Goal: Obtain resource: Obtain resource

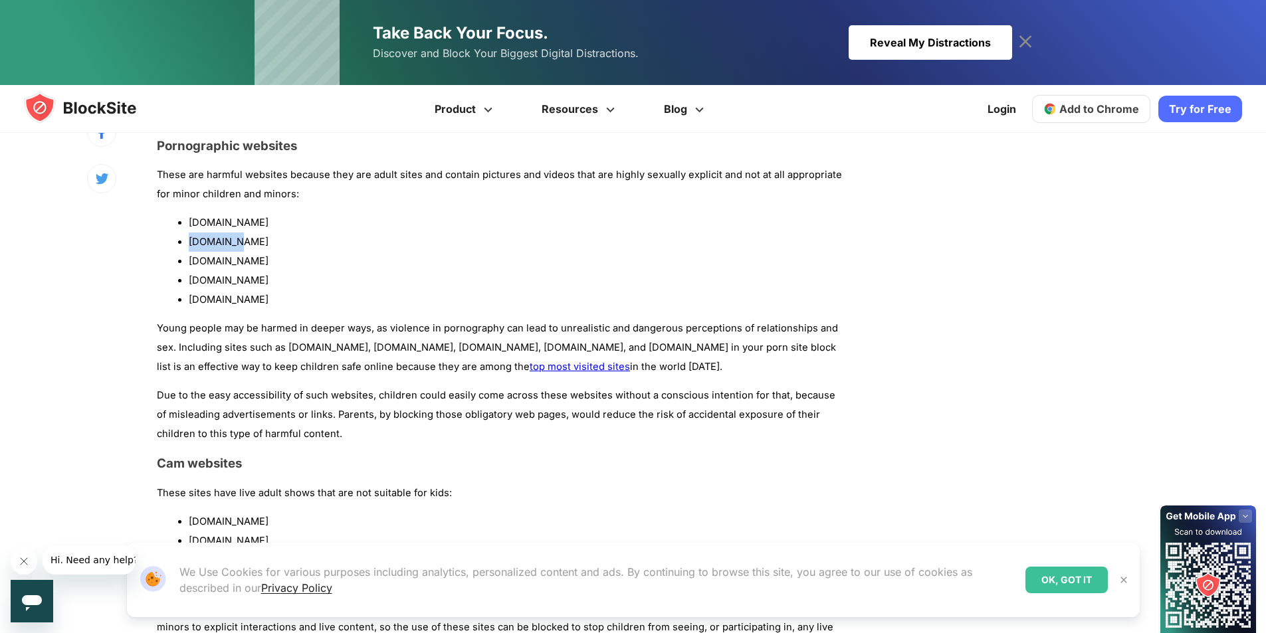
drag, startPoint x: 189, startPoint y: 239, endPoint x: 245, endPoint y: 250, distance: 56.2
click at [245, 250] on li "[DOMAIN_NAME]" at bounding box center [518, 242] width 658 height 19
copy li "[DOMAIN_NAME]"
drag, startPoint x: 261, startPoint y: 266, endPoint x: 186, endPoint y: 261, distance: 74.6
click at [186, 261] on ul "[DOMAIN_NAME] [DOMAIN_NAME] [DOMAIN_NAME] [DOMAIN_NAME] [DOMAIN_NAME]" at bounding box center [502, 261] width 690 height 96
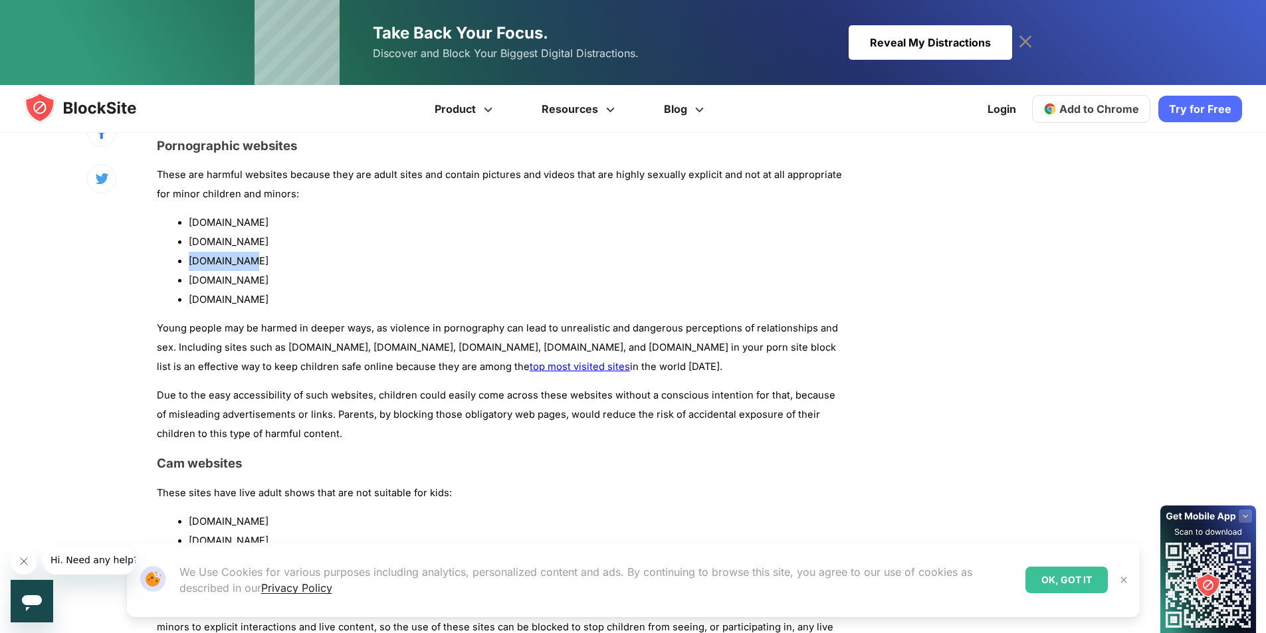
copy li "[DOMAIN_NAME]"
drag, startPoint x: 266, startPoint y: 279, endPoint x: 188, endPoint y: 278, distance: 77.8
click at [188, 278] on ul "[DOMAIN_NAME] [DOMAIN_NAME] [DOMAIN_NAME] [DOMAIN_NAME] [DOMAIN_NAME]" at bounding box center [502, 261] width 690 height 96
copy li "[DOMAIN_NAME]"
drag, startPoint x: 316, startPoint y: 298, endPoint x: 191, endPoint y: 299, distance: 124.9
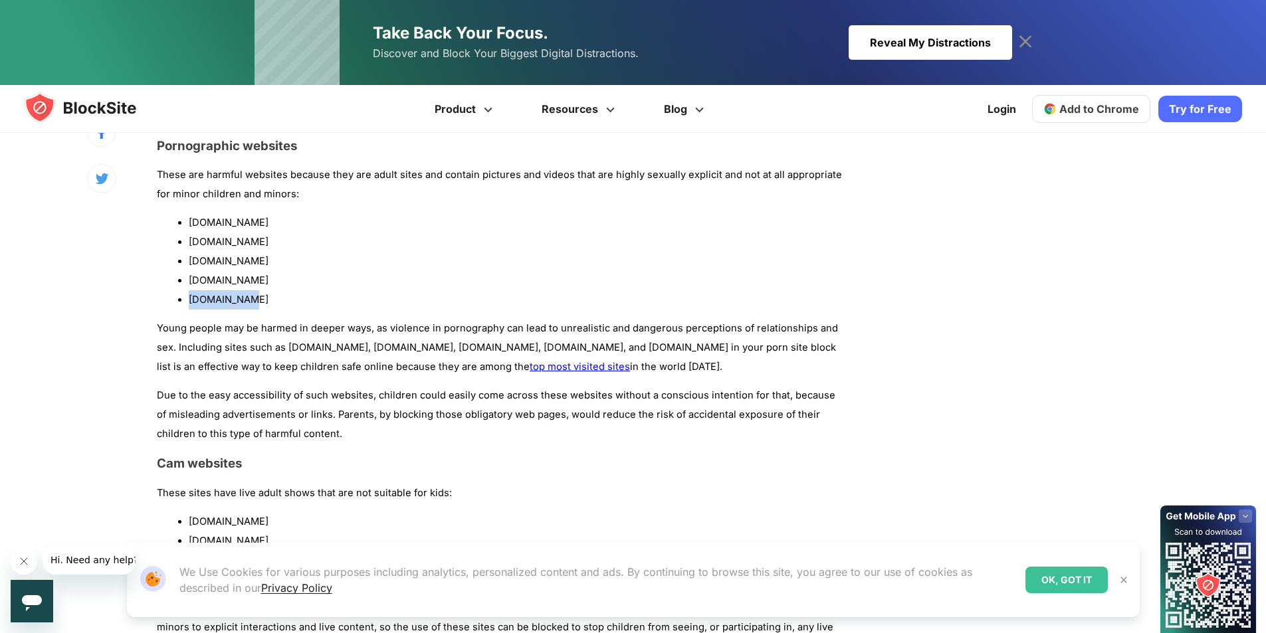
click at [191, 299] on li "[DOMAIN_NAME]" at bounding box center [518, 299] width 658 height 19
copy li "[DOMAIN_NAME]"
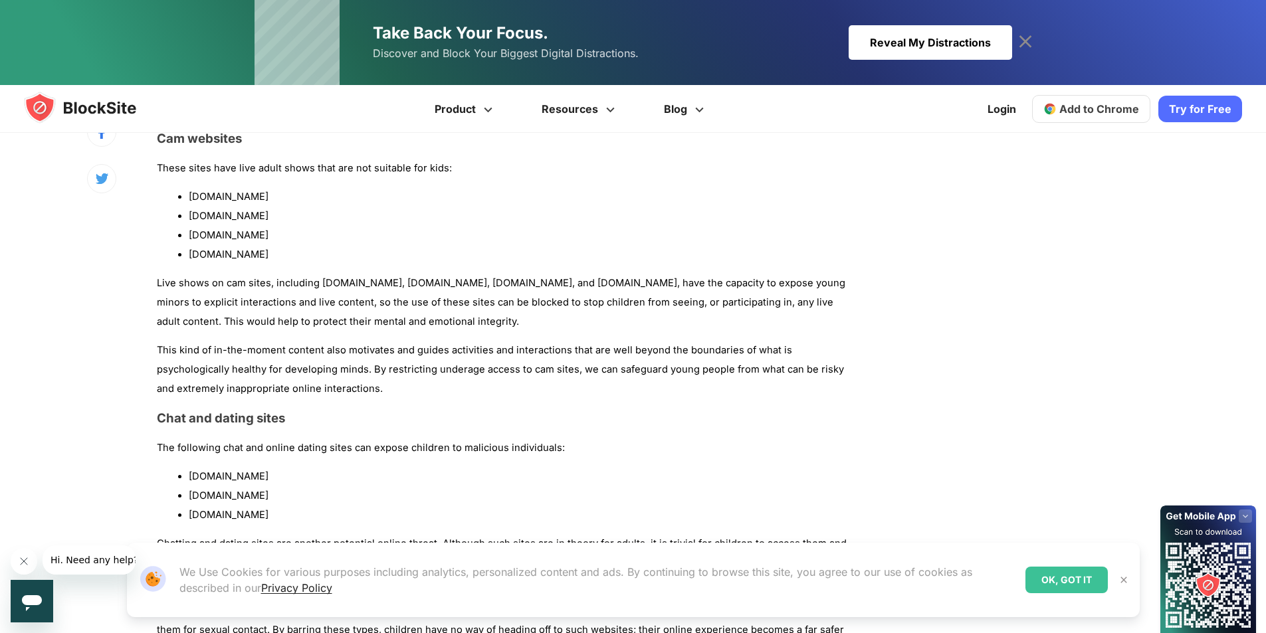
scroll to position [1329, 0]
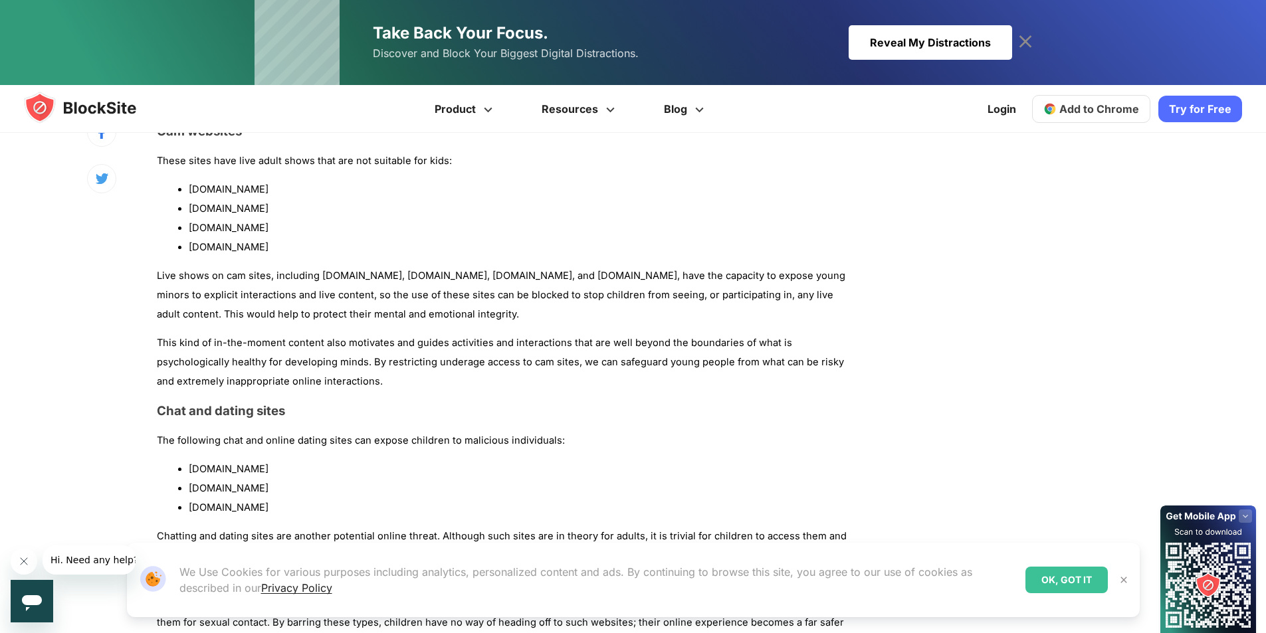
drag, startPoint x: 274, startPoint y: 189, endPoint x: 189, endPoint y: 183, distance: 85.3
click at [189, 183] on li "[DOMAIN_NAME]" at bounding box center [518, 189] width 658 height 19
drag, startPoint x: 289, startPoint y: 206, endPoint x: 191, endPoint y: 207, distance: 98.4
click at [191, 207] on li "[DOMAIN_NAME]" at bounding box center [518, 208] width 658 height 19
copy li "[DOMAIN_NAME]"
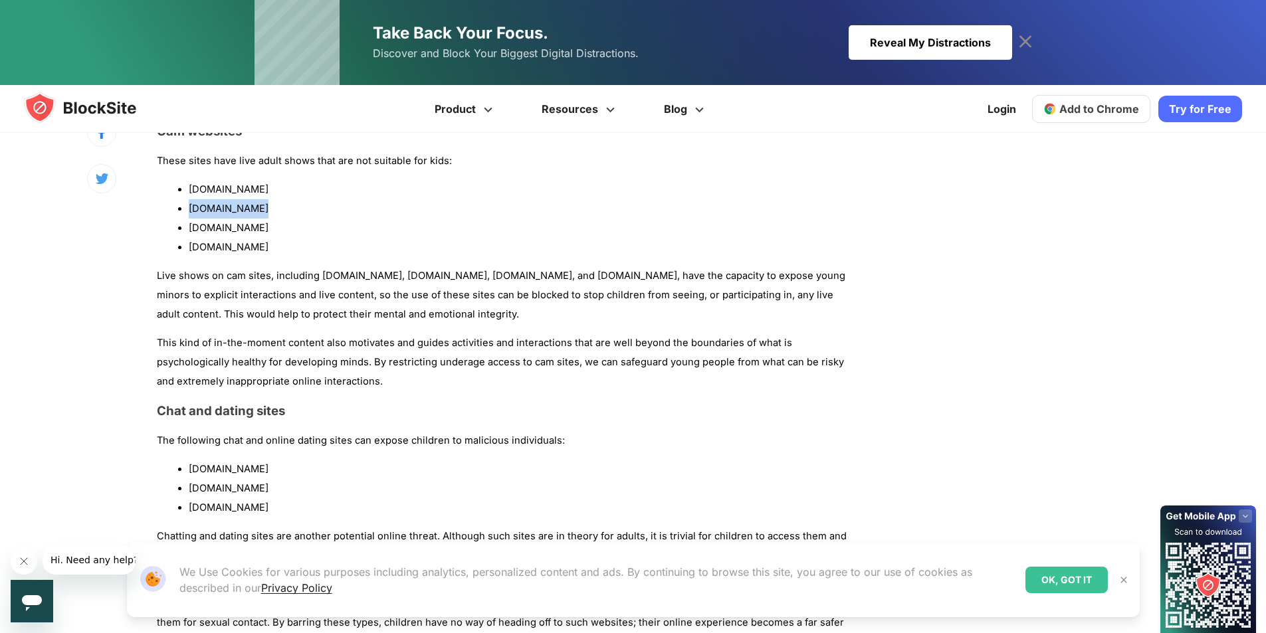
drag, startPoint x: 275, startPoint y: 227, endPoint x: 188, endPoint y: 231, distance: 87.2
click at [188, 231] on ul "[DOMAIN_NAME] [DOMAIN_NAME] [DOMAIN_NAME] [DOMAIN_NAME]" at bounding box center [502, 218] width 690 height 76
copy li "[DOMAIN_NAME]"
drag, startPoint x: 272, startPoint y: 255, endPoint x: 188, endPoint y: 249, distance: 83.9
click at [188, 249] on ul "[DOMAIN_NAME] [DOMAIN_NAME] [DOMAIN_NAME] [DOMAIN_NAME]" at bounding box center [502, 218] width 690 height 76
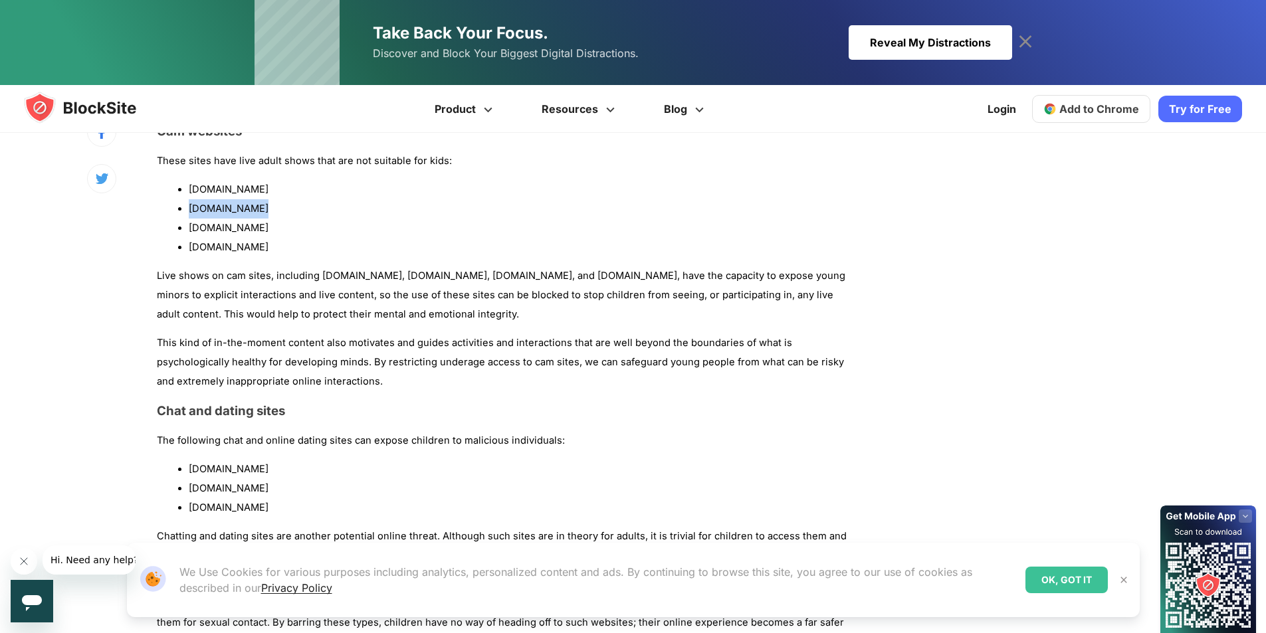
copy li "[DOMAIN_NAME]"
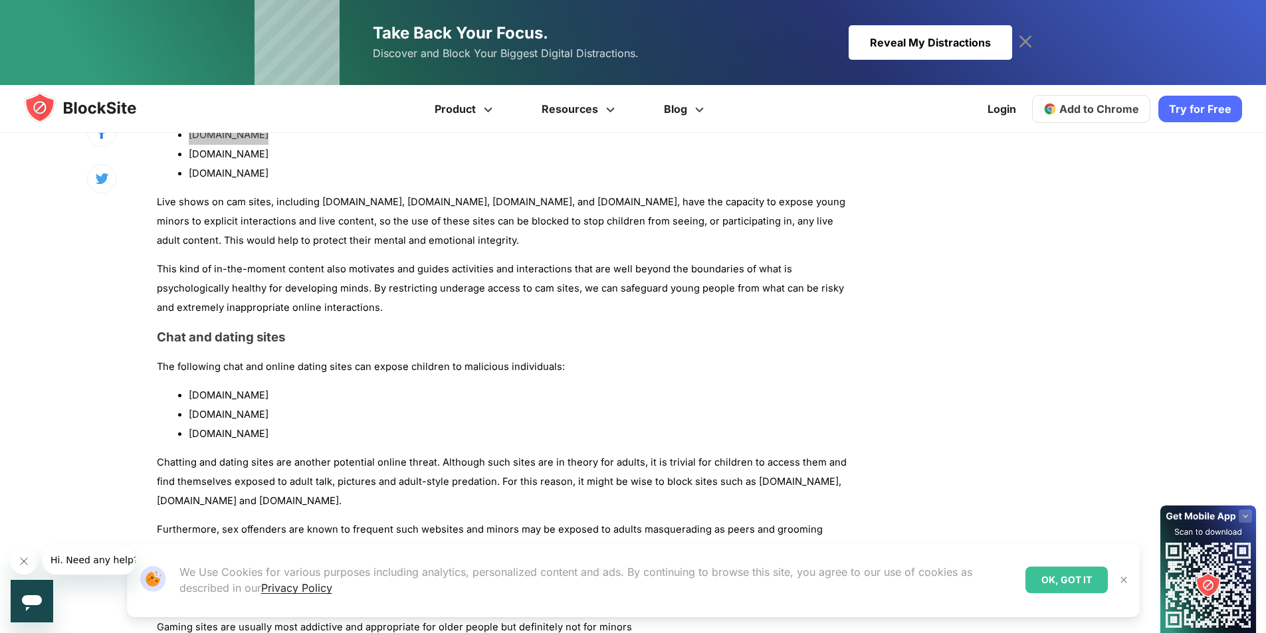
scroll to position [1462, 0]
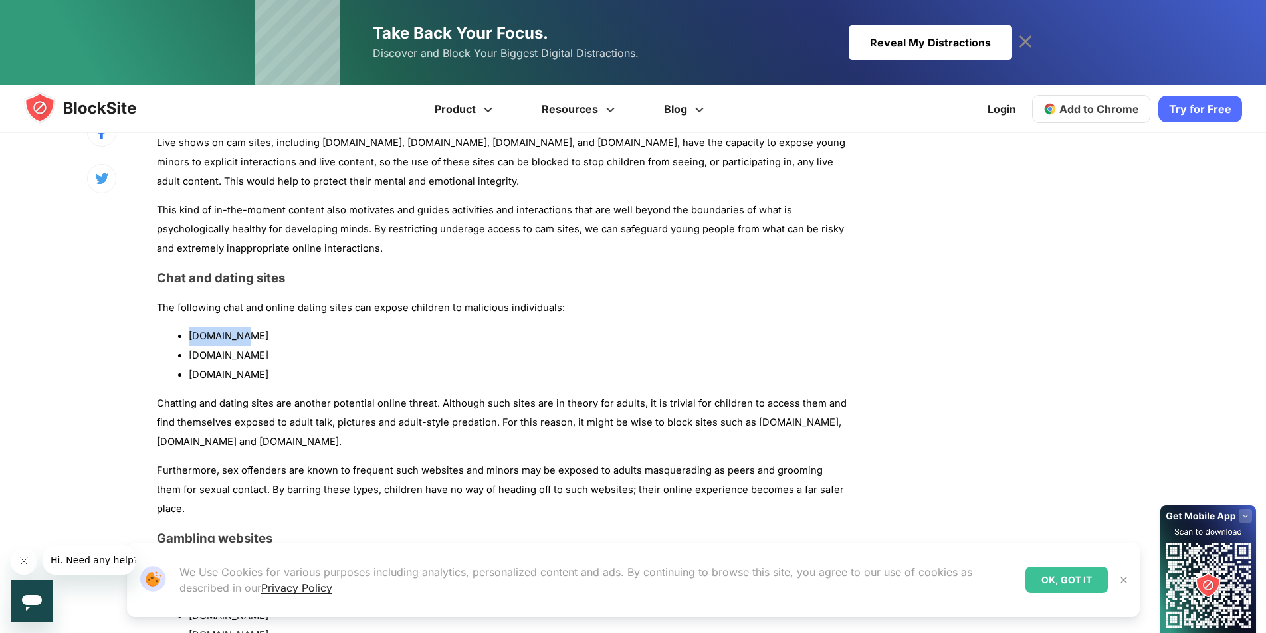
drag, startPoint x: 249, startPoint y: 336, endPoint x: 191, endPoint y: 334, distance: 58.5
click at [191, 334] on li "[DOMAIN_NAME]" at bounding box center [518, 336] width 658 height 19
copy li "[DOMAIN_NAME]"
drag, startPoint x: 269, startPoint y: 360, endPoint x: 190, endPoint y: 361, distance: 78.4
click at [190, 361] on li "[DOMAIN_NAME]" at bounding box center [518, 355] width 658 height 19
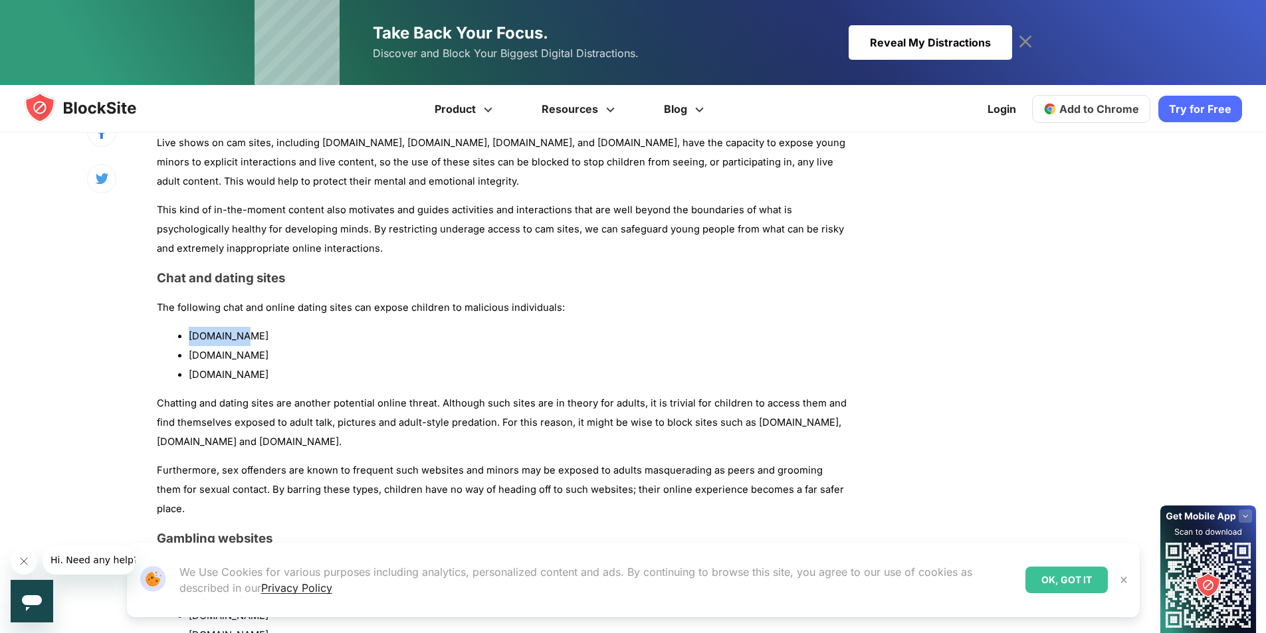
copy li "[DOMAIN_NAME]"
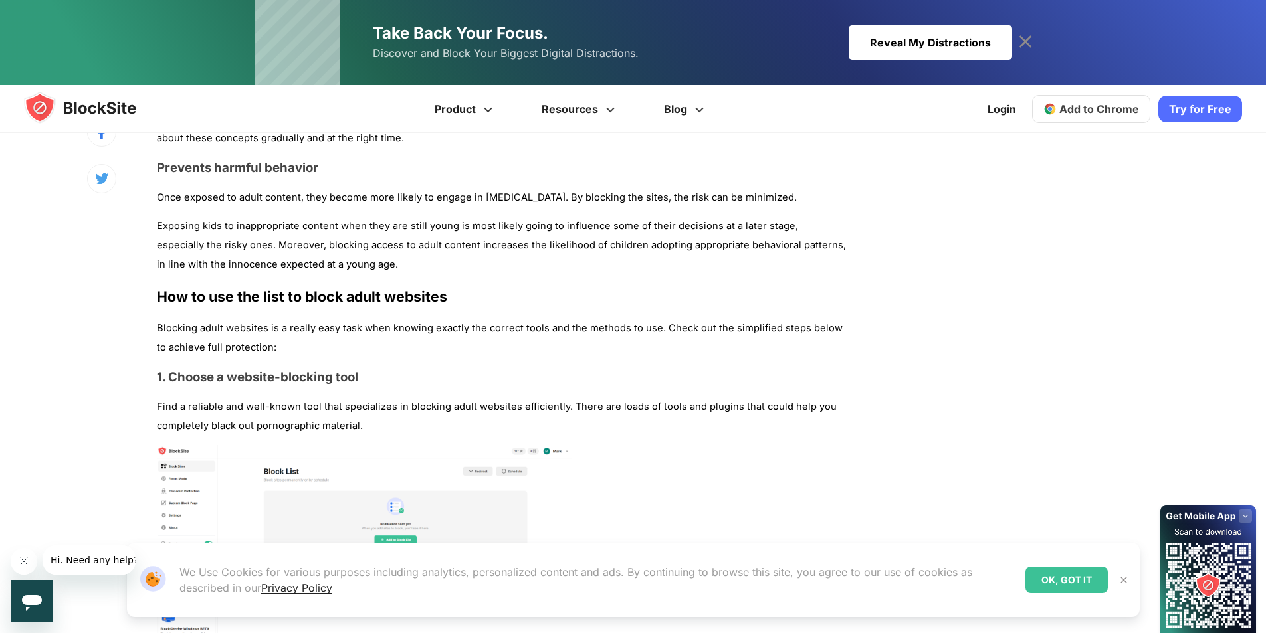
scroll to position [2725, 0]
